Goal: Information Seeking & Learning: Learn about a topic

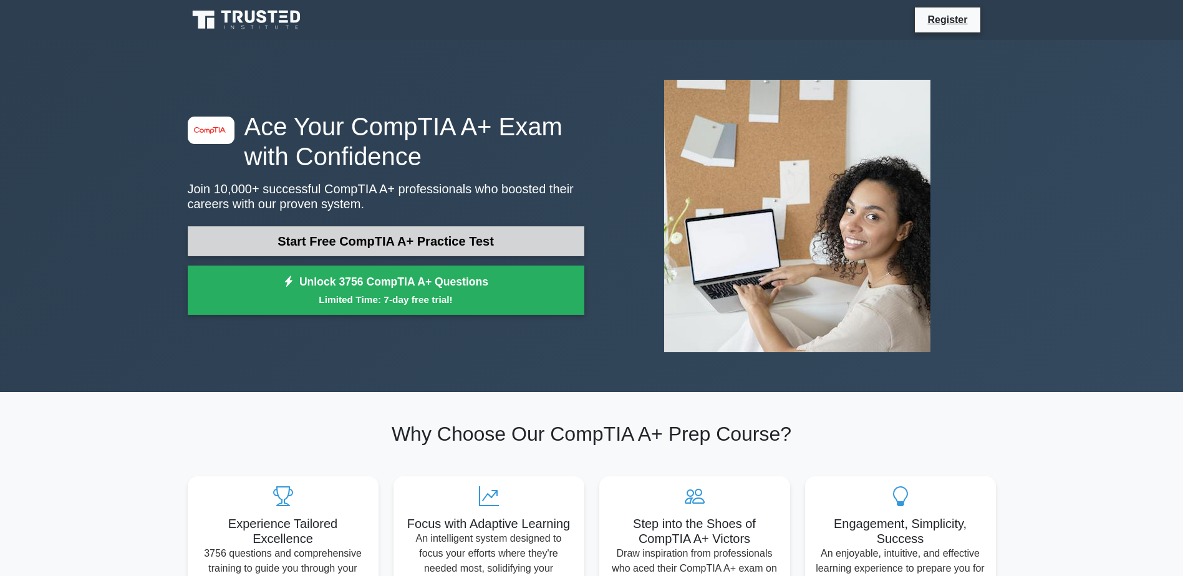
click at [293, 247] on link "Start Free CompTIA A+ Practice Test" at bounding box center [386, 241] width 397 height 30
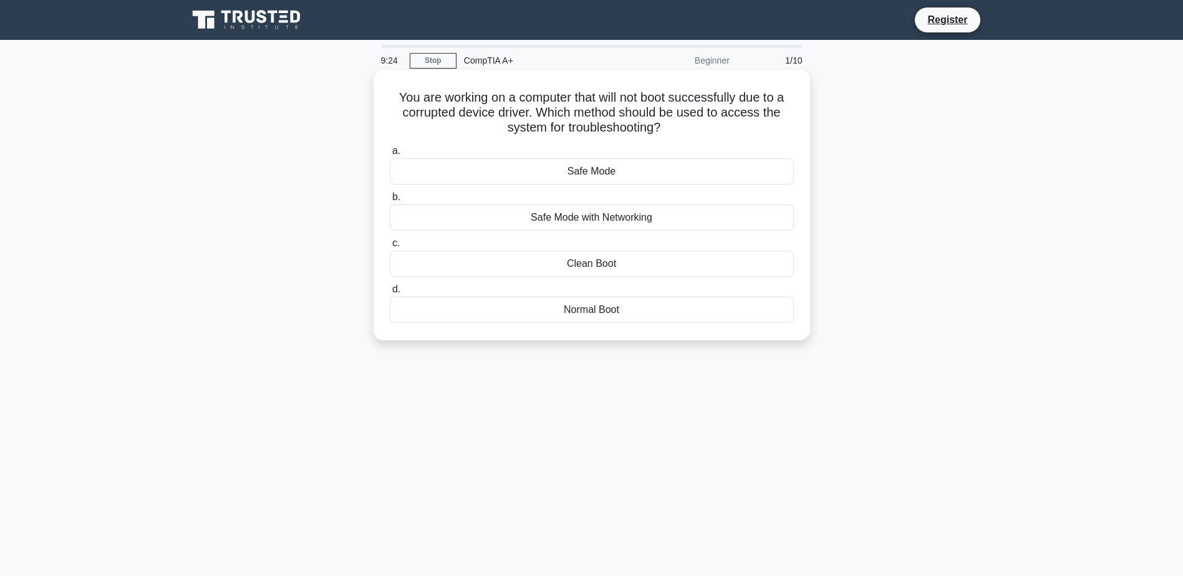
click at [632, 172] on div "Safe Mode" at bounding box center [592, 171] width 404 height 26
click at [390, 155] on input "a. Safe Mode" at bounding box center [390, 151] width 0 height 8
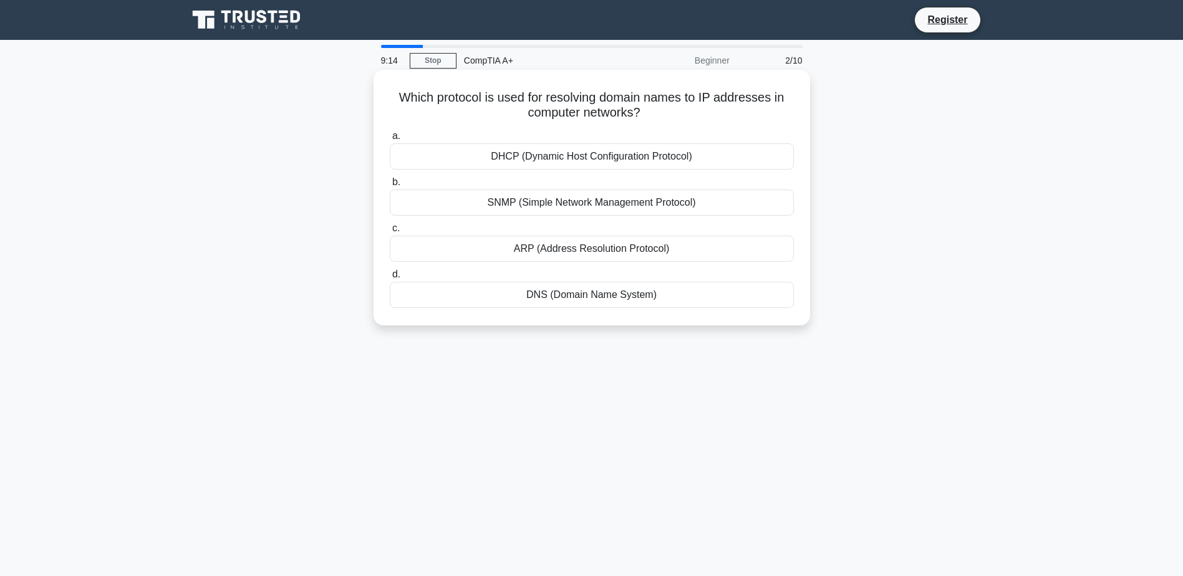
click at [598, 290] on div "DNS (Domain Name System)" at bounding box center [592, 295] width 404 height 26
click at [390, 279] on input "d. DNS (Domain Name System)" at bounding box center [390, 275] width 0 height 8
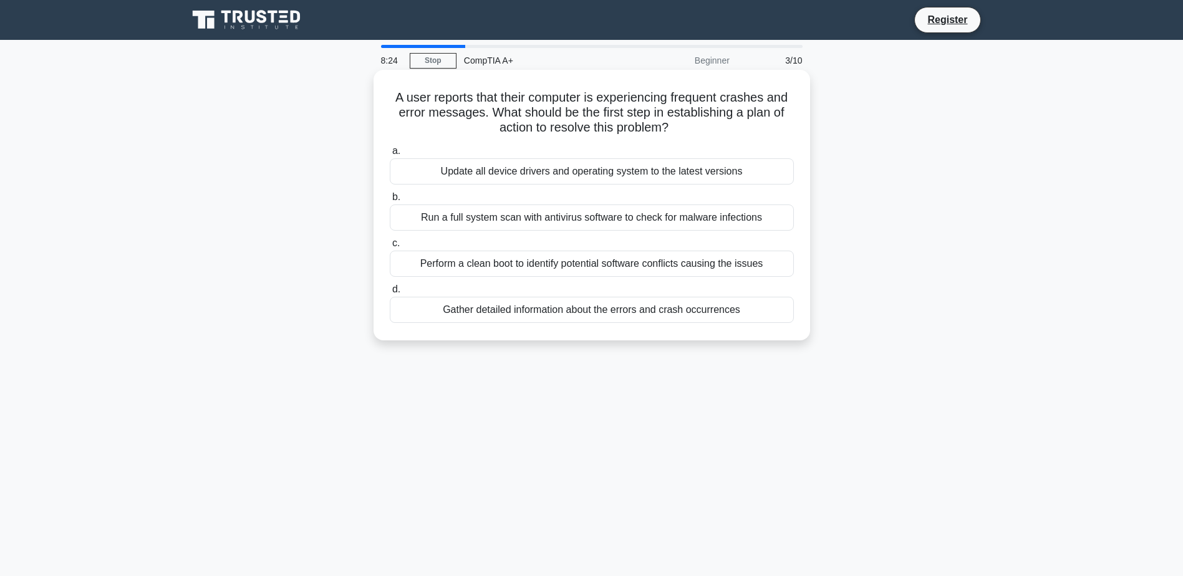
click at [667, 311] on div "Gather detailed information about the errors and crash occurrences" at bounding box center [592, 310] width 404 height 26
click at [390, 294] on input "d. Gather detailed information about the errors and crash occurrences" at bounding box center [390, 290] width 0 height 8
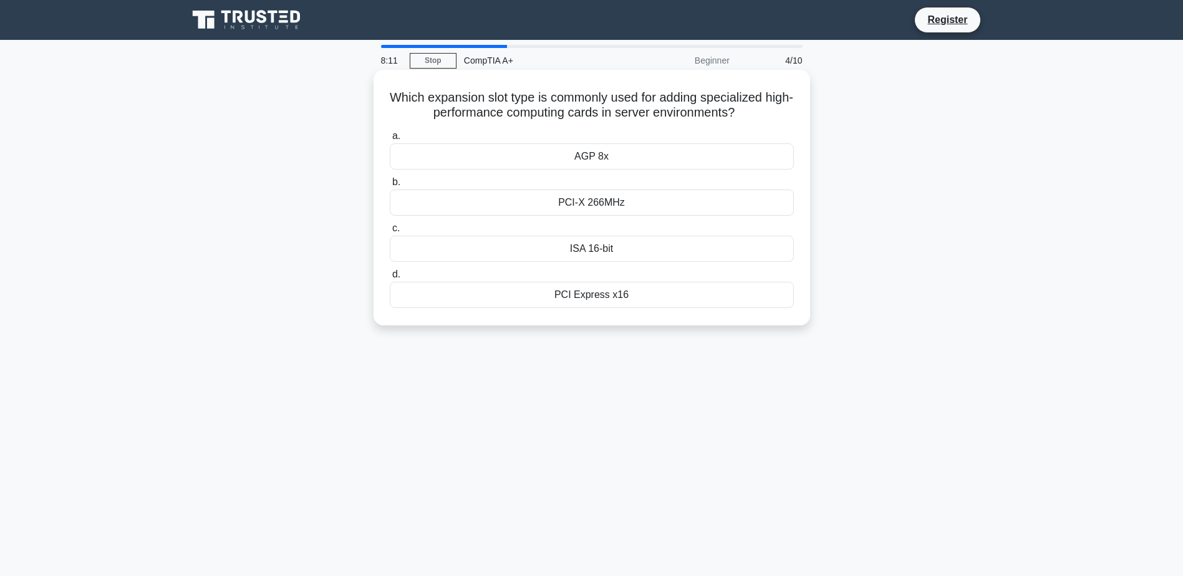
click at [632, 248] on div "ISA 16-bit" at bounding box center [592, 249] width 404 height 26
click at [390, 233] on input "c. ISA 16-bit" at bounding box center [390, 229] width 0 height 8
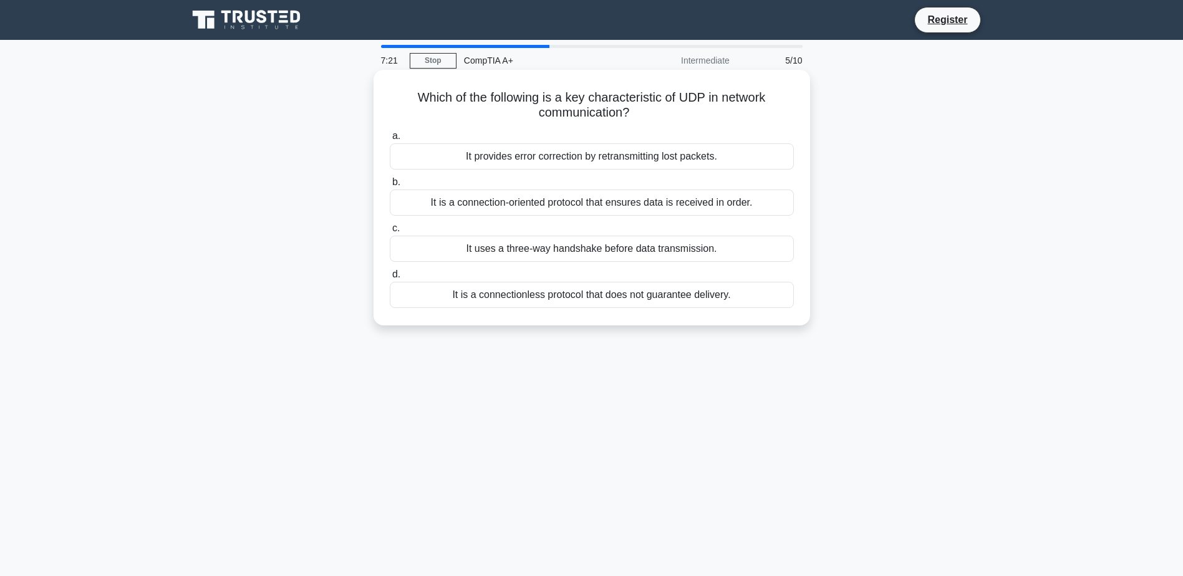
click at [678, 148] on div "It provides error correction by retransmitting lost packets." at bounding box center [592, 156] width 404 height 26
click at [390, 140] on input "a. It provides error correction by retransmitting lost packets." at bounding box center [390, 136] width 0 height 8
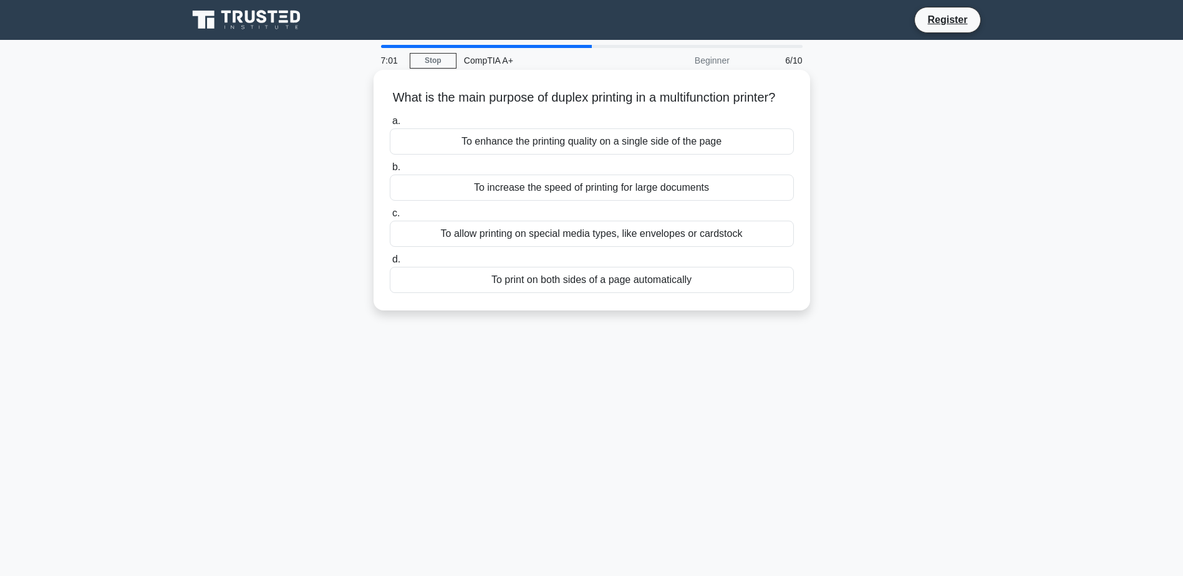
click at [624, 293] on div "To print on both sides of a page automatically" at bounding box center [592, 280] width 404 height 26
click at [390, 264] on input "d. To print on both sides of a page automatically" at bounding box center [390, 260] width 0 height 8
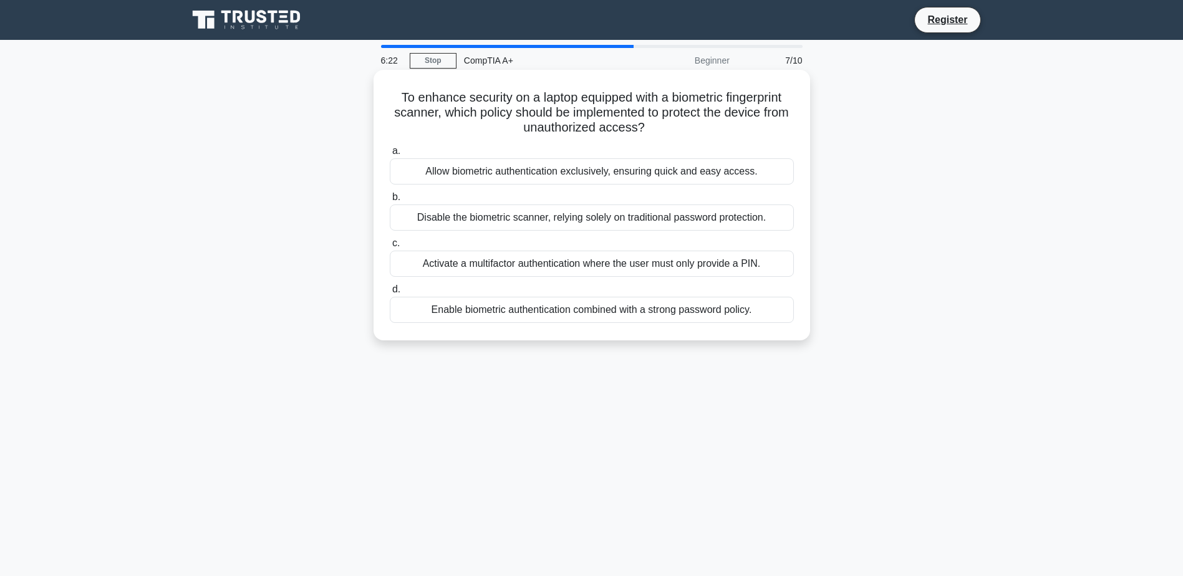
click at [495, 264] on div "Activate a multifactor authentication where the user must only provide a PIN." at bounding box center [592, 264] width 404 height 26
click at [390, 248] on input "c. Activate a multifactor authentication where the user must only provide a PIN." at bounding box center [390, 244] width 0 height 8
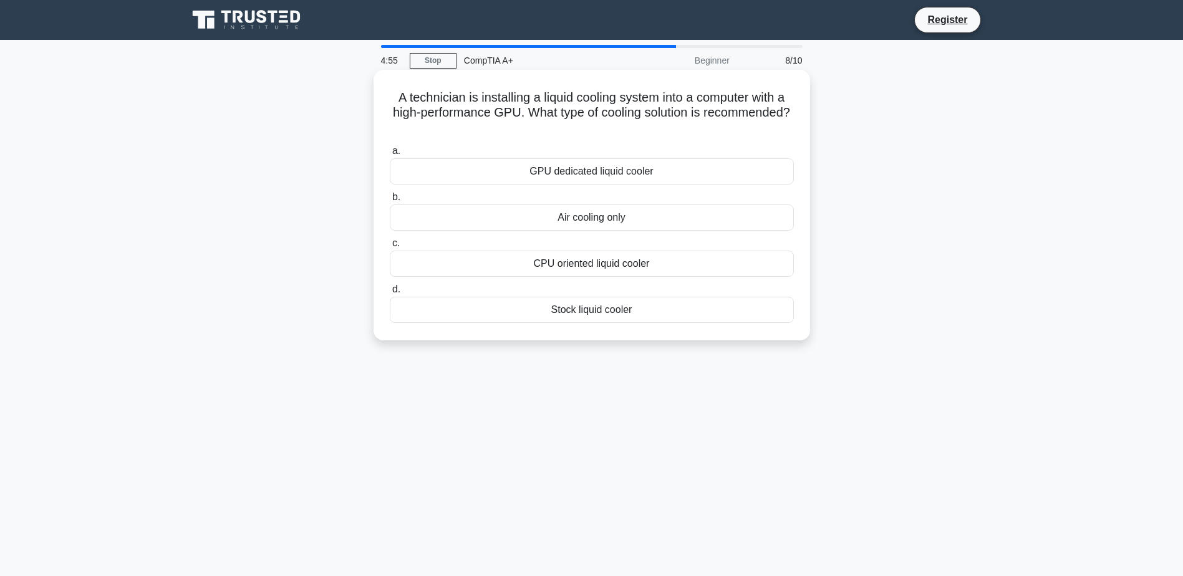
click at [596, 311] on div "Stock liquid cooler" at bounding box center [592, 310] width 404 height 26
click at [390, 294] on input "d. Stock liquid cooler" at bounding box center [390, 290] width 0 height 8
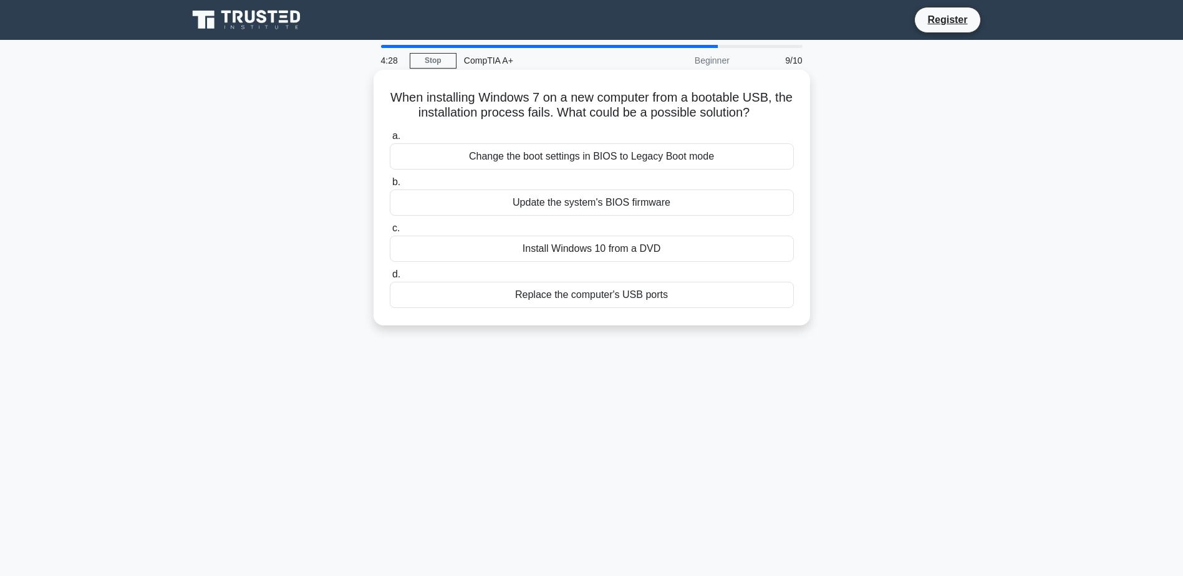
click at [676, 154] on div "Change the boot settings in BIOS to Legacy Boot mode" at bounding box center [592, 156] width 404 height 26
click at [390, 140] on input "a. Change the boot settings in BIOS to Legacy Boot mode" at bounding box center [390, 136] width 0 height 8
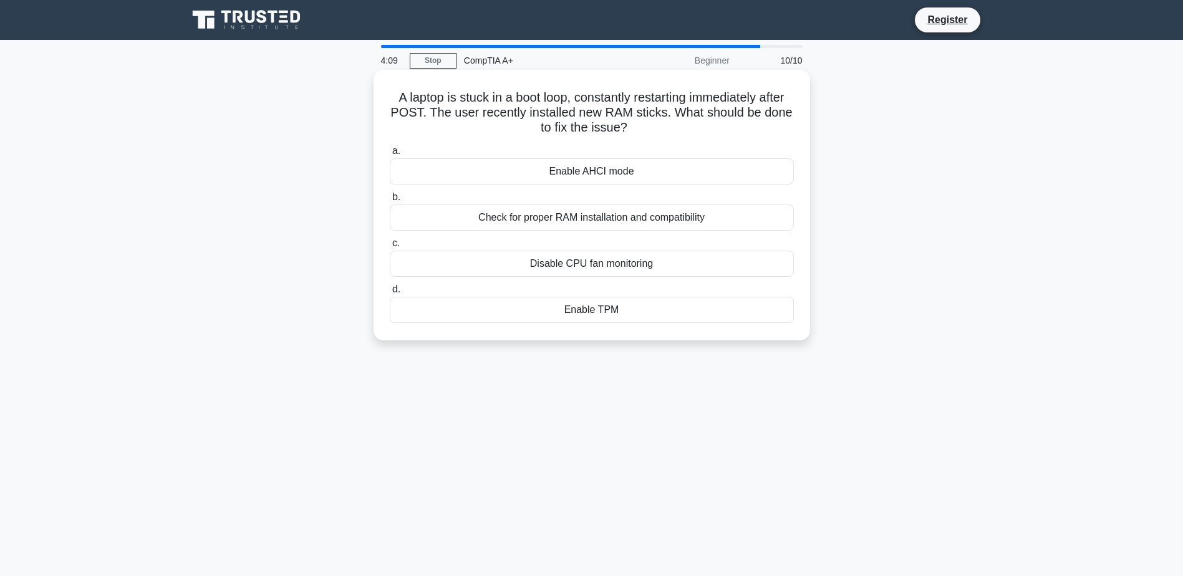
click at [545, 218] on div "Check for proper RAM installation and compatibility" at bounding box center [592, 218] width 404 height 26
click at [390, 201] on input "b. Check for proper RAM installation and compatibility" at bounding box center [390, 197] width 0 height 8
